Goal: Task Accomplishment & Management: Complete application form

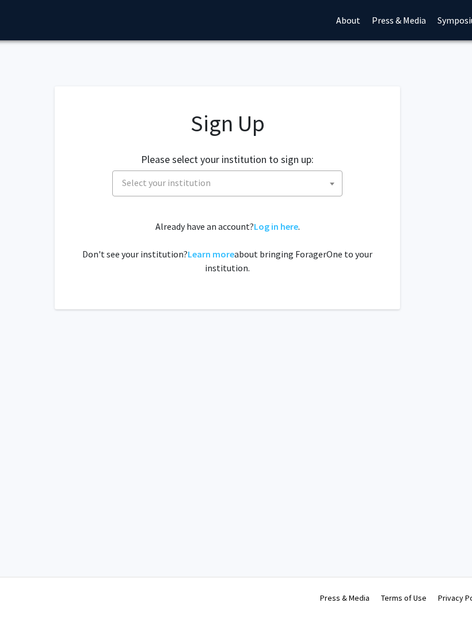
scroll to position [0, 111]
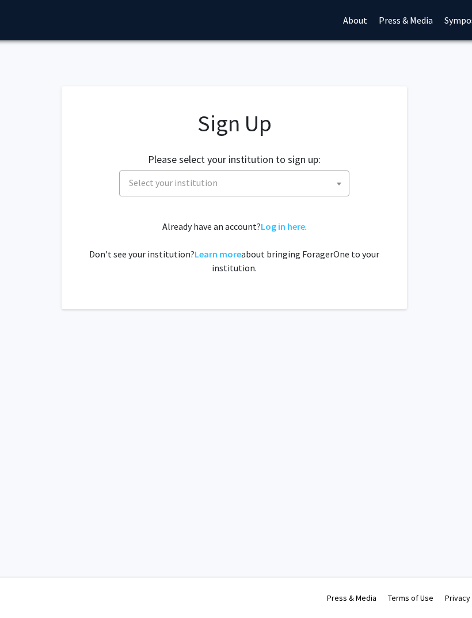
click at [348, 181] on span "Select your institution" at bounding box center [236, 183] width 225 height 24
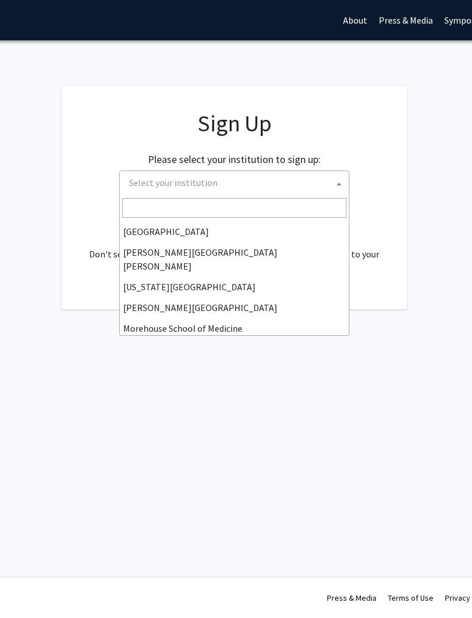
scroll to position [209, 0]
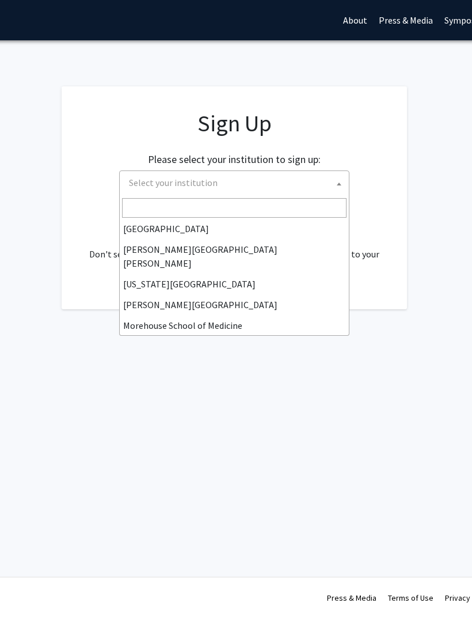
select select "1"
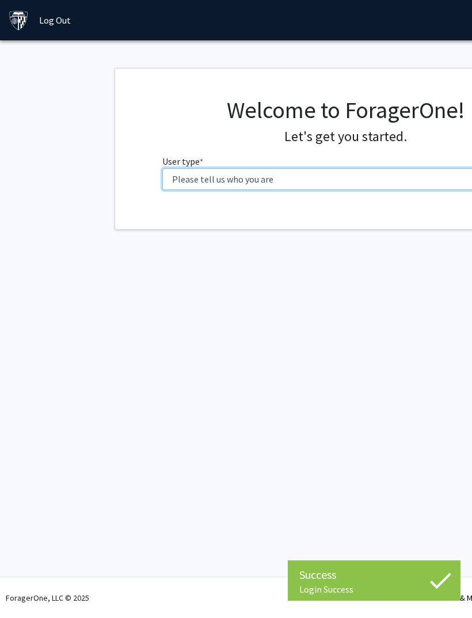
click at [450, 173] on select "Please tell us who you are Undergraduate Student Master's Student Doctoral Cand…" at bounding box center [345, 179] width 367 height 22
select select "1: undergrad"
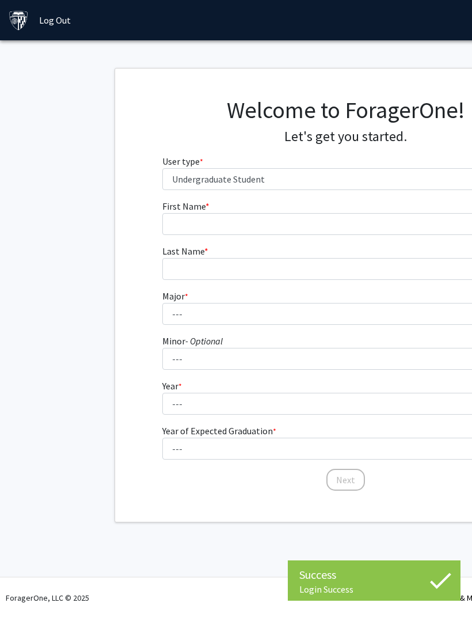
click at [415, 242] on form "First Name * required Last Name * required Major * required --- Africana Studie…" at bounding box center [345, 339] width 367 height 281
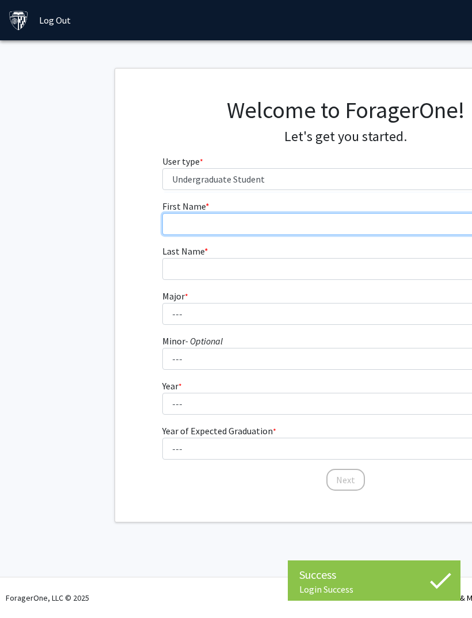
click at [427, 219] on input "First Name * required" at bounding box center [345, 224] width 367 height 22
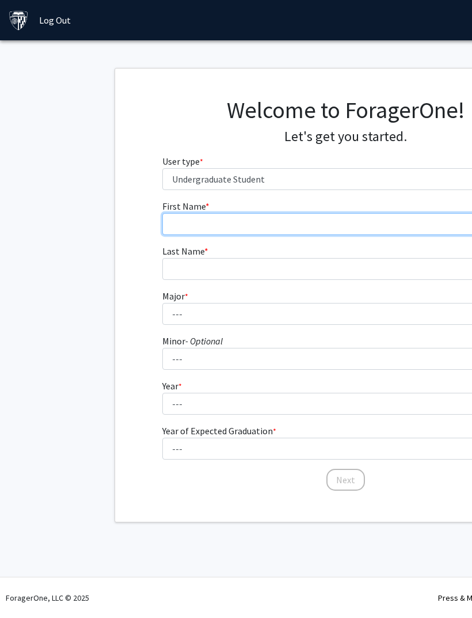
type input "[PERSON_NAME]"
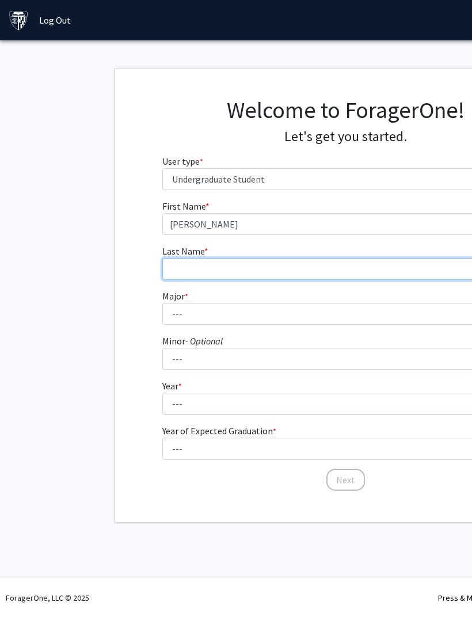
type input "[PERSON_NAME]"
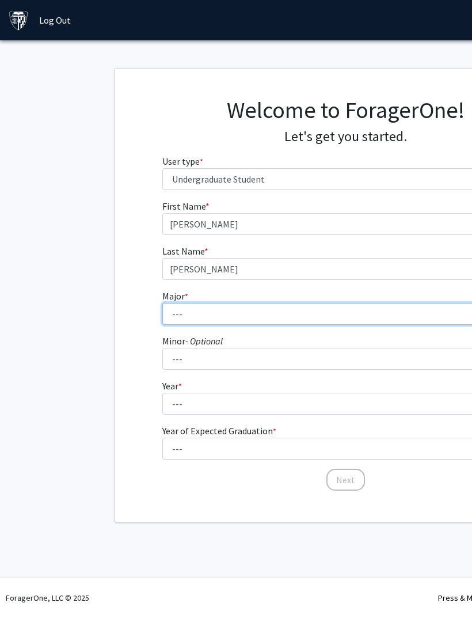
click at [336, 314] on select "--- Africana Studies Anthropology Applied Mathematics & Statistics Archaeology …" at bounding box center [345, 314] width 367 height 22
select select "42: 812"
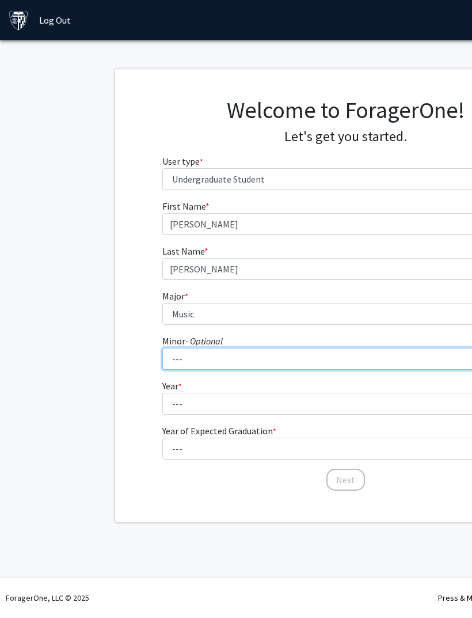
click at [347, 364] on select "--- Accounting and Financial Management Africana Studies Anthropology Applied M…" at bounding box center [345, 359] width 367 height 22
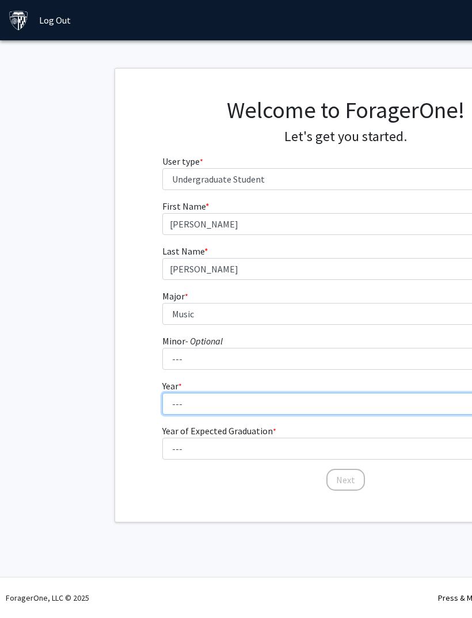
click at [169, 412] on select "--- First-year Sophomore Junior Senior Postbaccalaureate Certificate" at bounding box center [345, 404] width 367 height 22
click at [174, 411] on select "--- First-year Sophomore Junior Senior Postbaccalaureate Certificate" at bounding box center [345, 404] width 367 height 22
select select "3: junior"
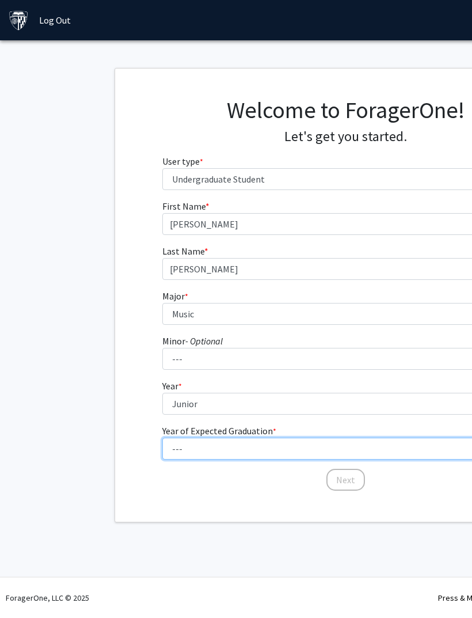
click at [179, 446] on select "--- 2025 2026 2027 2028 2029 2030 2031 2032 2033 2034" at bounding box center [345, 449] width 367 height 22
select select "3: 2027"
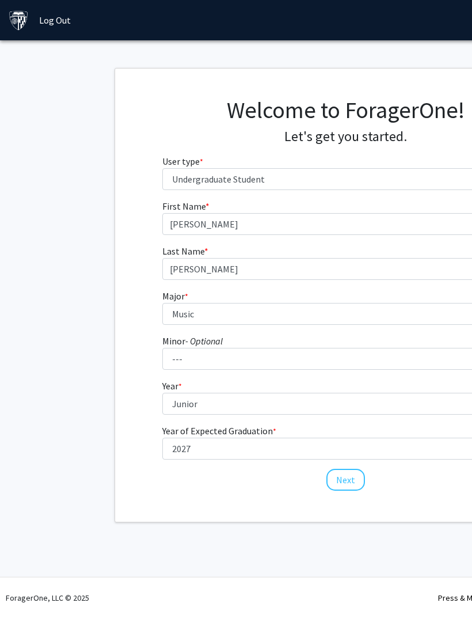
click at [334, 469] on button "Next" at bounding box center [346, 480] width 39 height 22
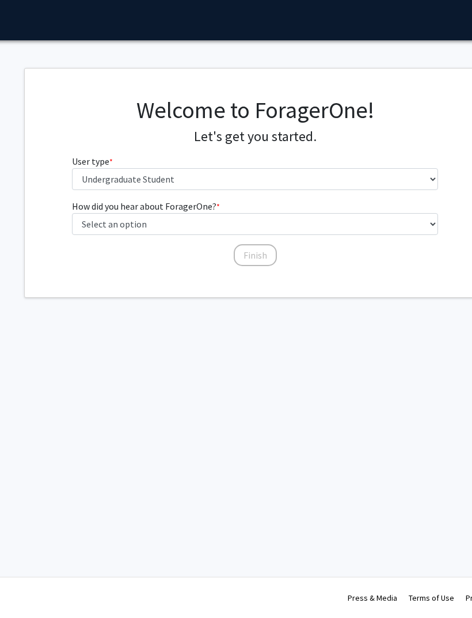
scroll to position [0, 90]
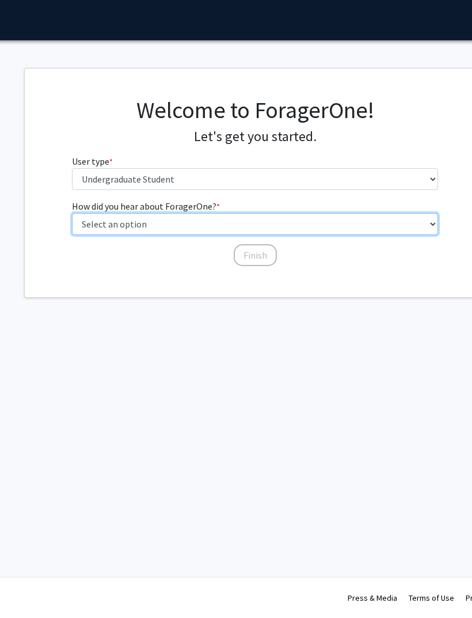
click at [408, 221] on select "Select an option Peer/student recommendation Faculty/staff recommendation Unive…" at bounding box center [255, 224] width 367 height 22
select select "3: university_website"
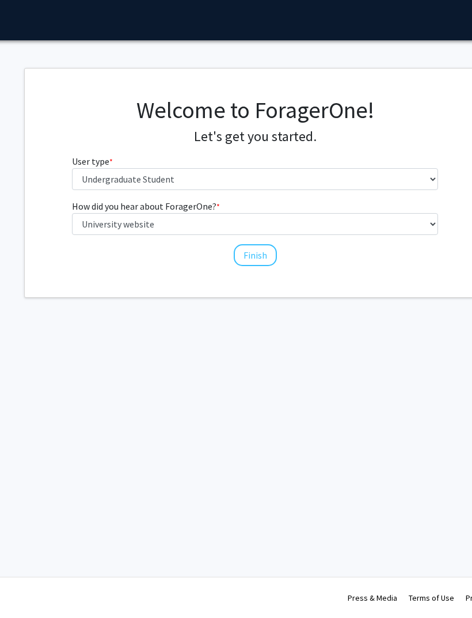
click at [278, 246] on div "Finish" at bounding box center [255, 250] width 367 height 12
click at [248, 248] on button "Finish" at bounding box center [255, 255] width 43 height 22
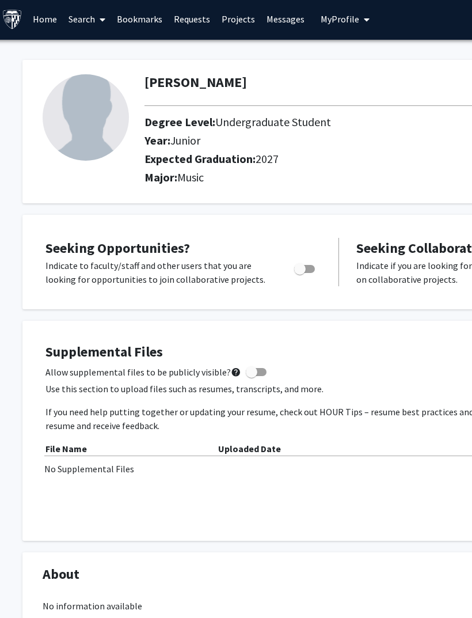
scroll to position [0, 6]
